Goal: Navigation & Orientation: Find specific page/section

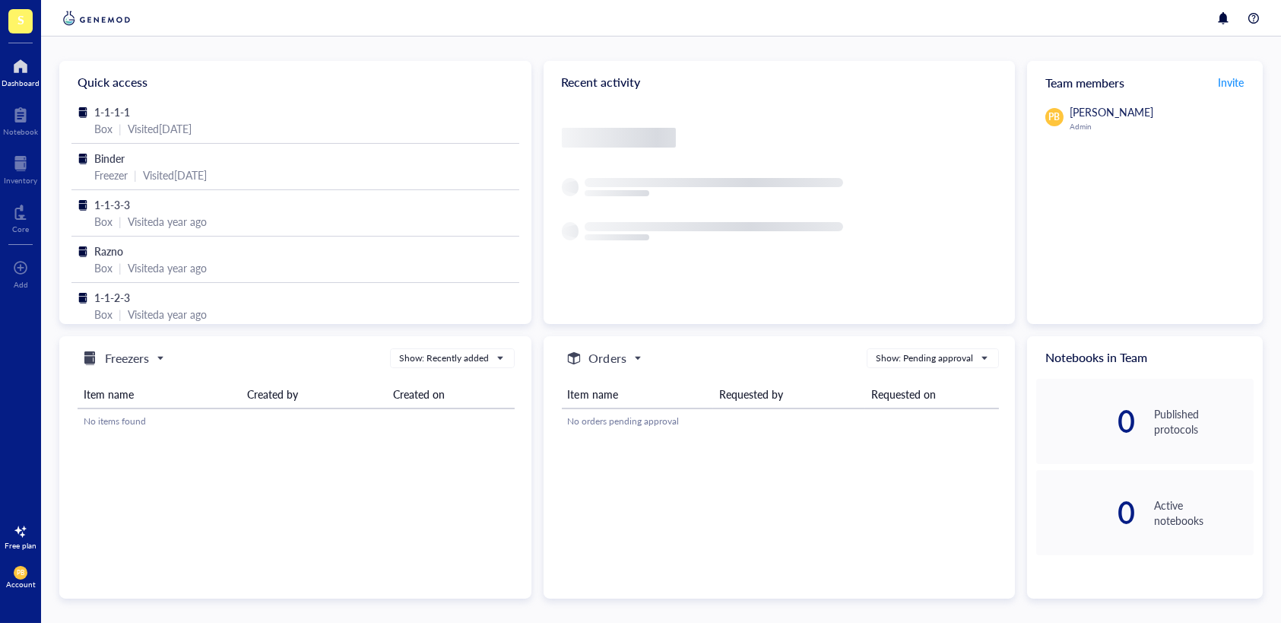
click at [19, 68] on div at bounding box center [21, 66] width 38 height 24
click at [17, 535] on div at bounding box center [20, 531] width 24 height 24
click at [823, 157] on div at bounding box center [788, 134] width 453 height 62
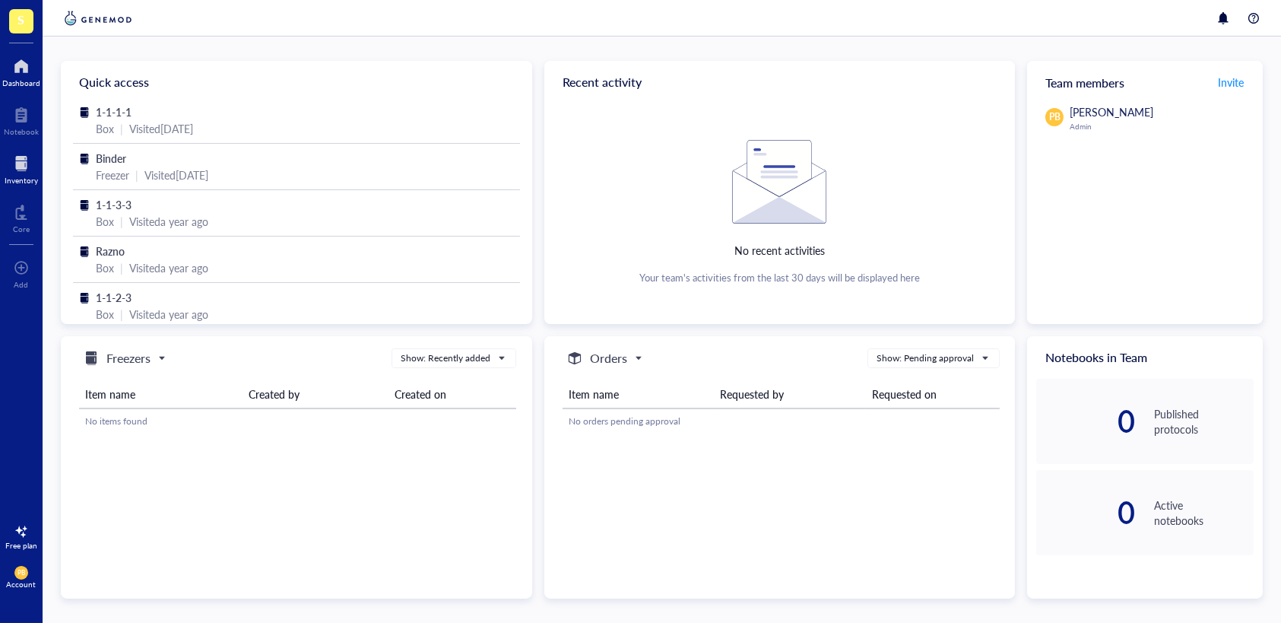
click at [20, 173] on div at bounding box center [21, 163] width 33 height 24
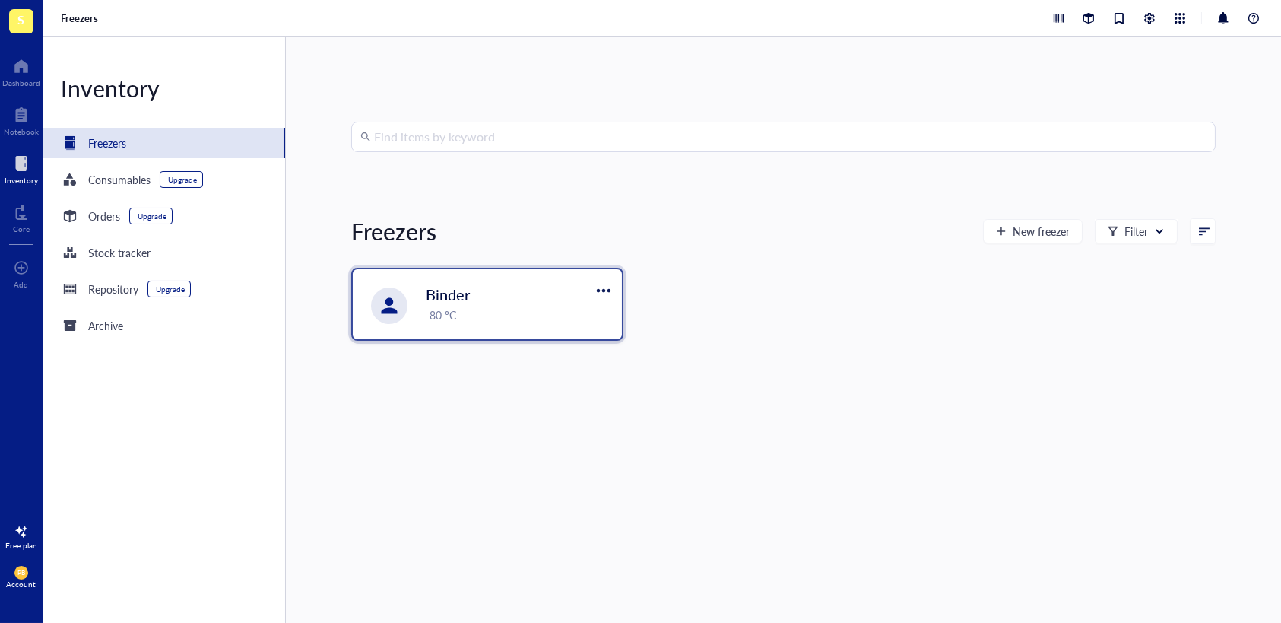
click at [513, 306] on div "-80 °C" at bounding box center [519, 314] width 187 height 17
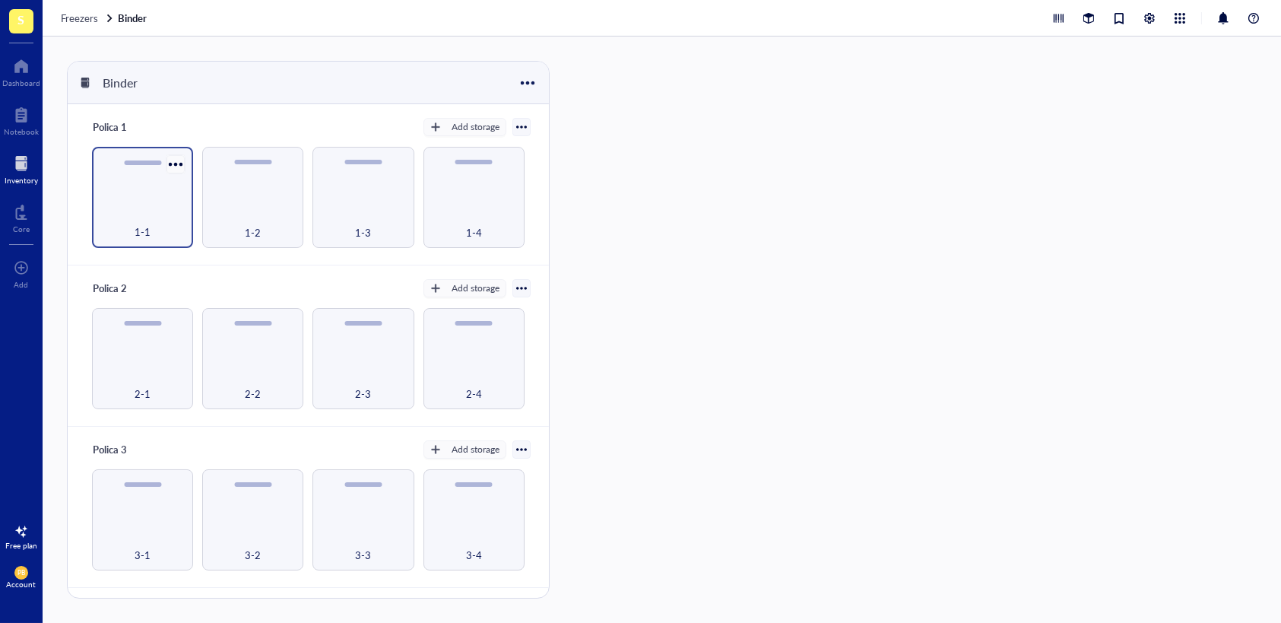
click at [168, 160] on div at bounding box center [176, 164] width 22 height 22
click at [125, 189] on div "1-1" at bounding box center [142, 197] width 101 height 101
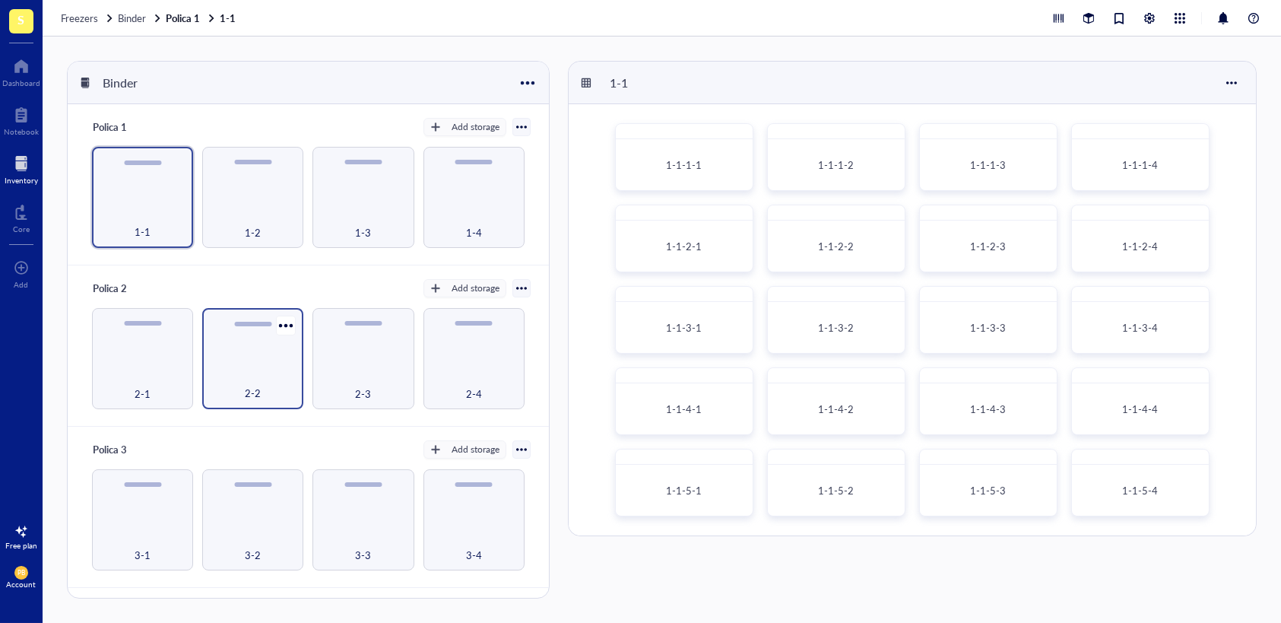
click at [271, 358] on div "2-2" at bounding box center [252, 358] width 101 height 101
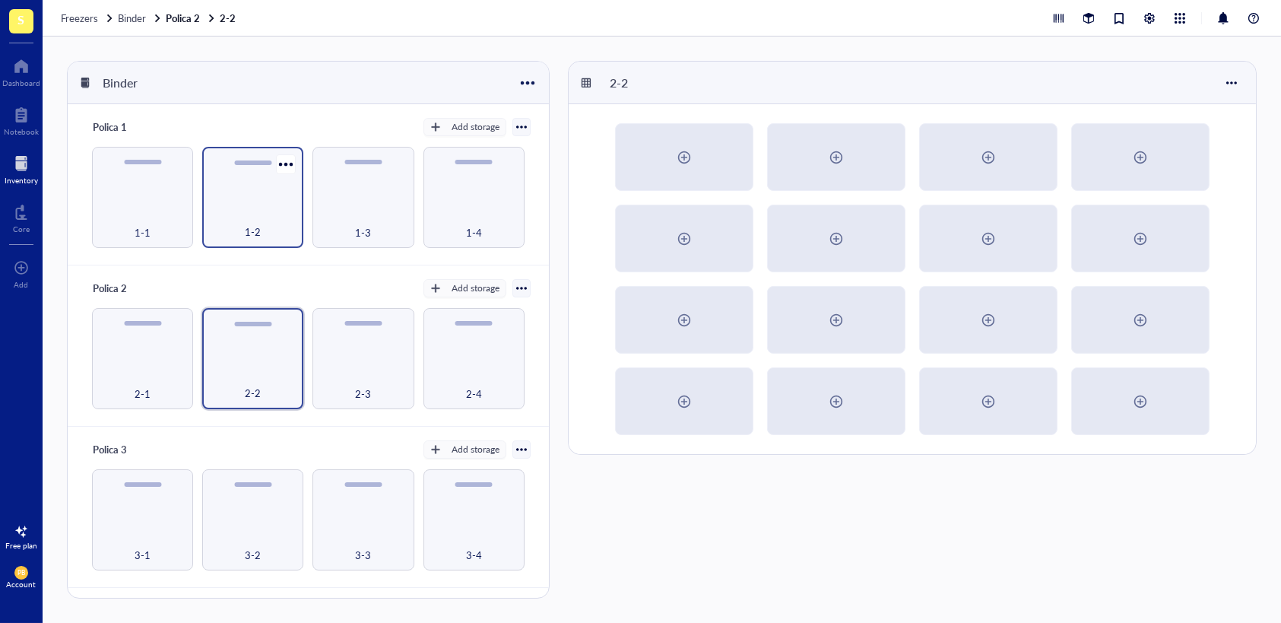
click at [255, 203] on div "1-2" at bounding box center [252, 197] width 101 height 101
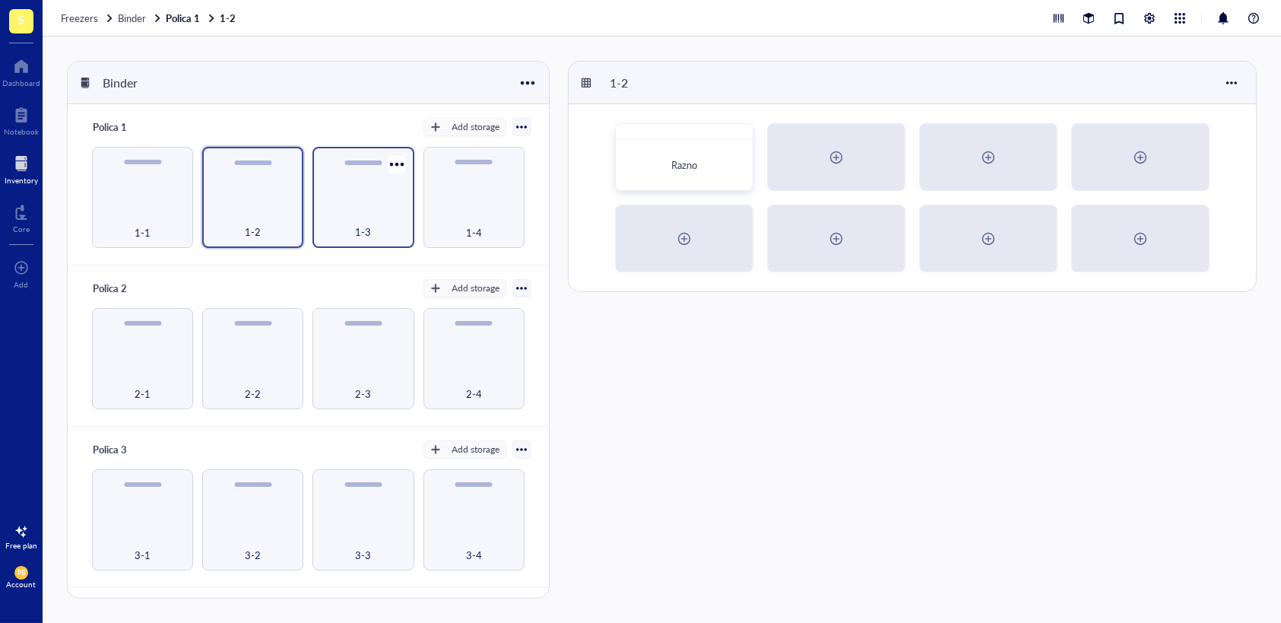
click at [348, 198] on div "1-3" at bounding box center [363, 197] width 101 height 101
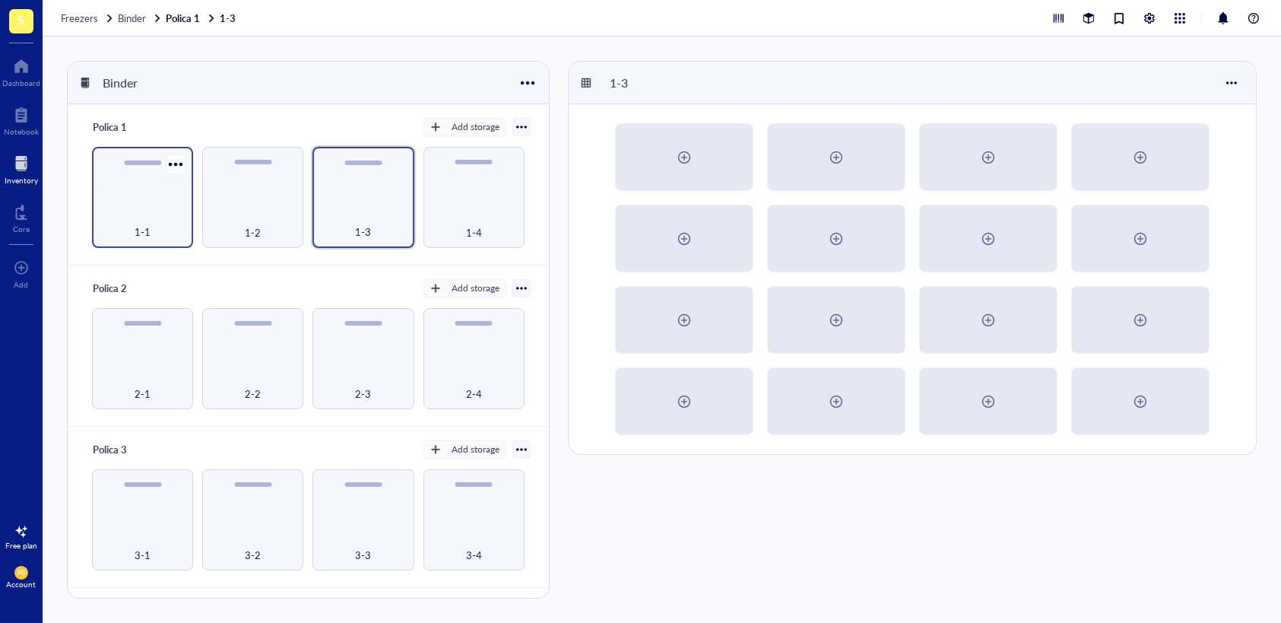
click at [135, 185] on div "1-1" at bounding box center [142, 197] width 101 height 101
